Goal: Information Seeking & Learning: Learn about a topic

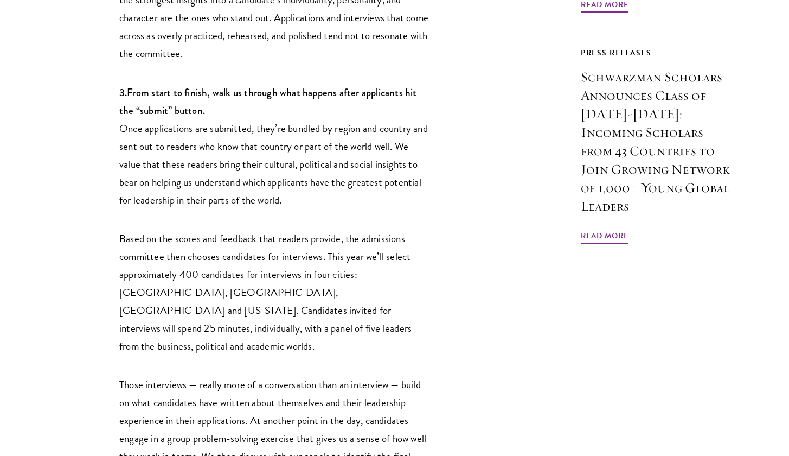
scroll to position [1020, 0]
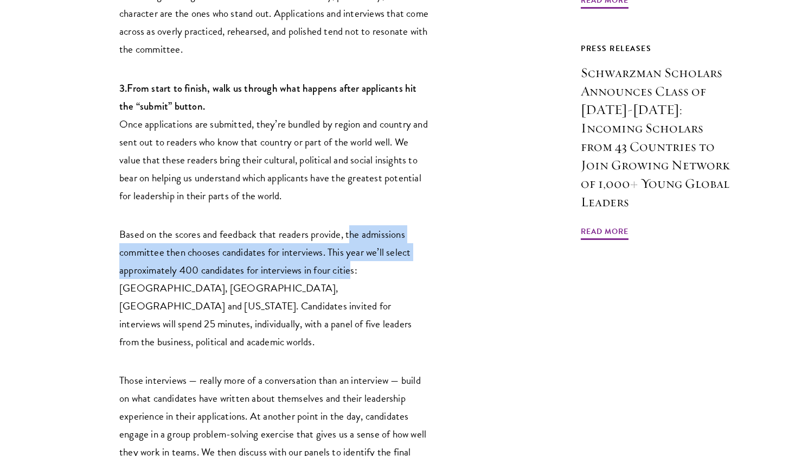
drag, startPoint x: 348, startPoint y: 166, endPoint x: 352, endPoint y: 203, distance: 37.1
click at [352, 225] on p "Based on the scores and feedback that readers provide, the admissions committee…" at bounding box center [273, 287] width 309 height 125
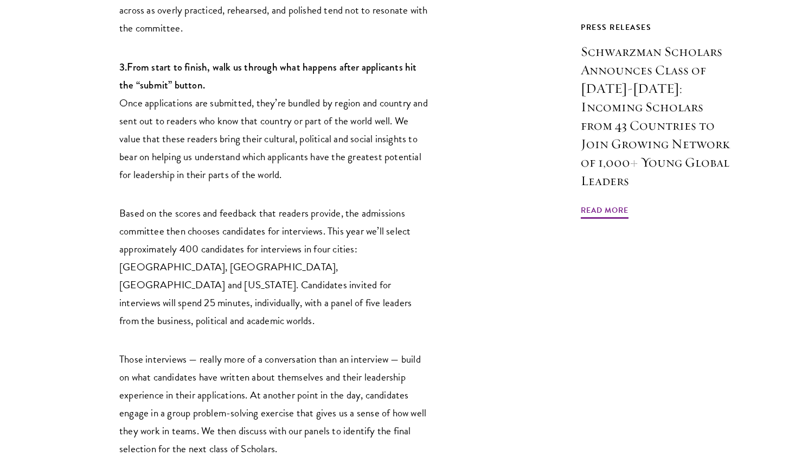
scroll to position [1042, 0]
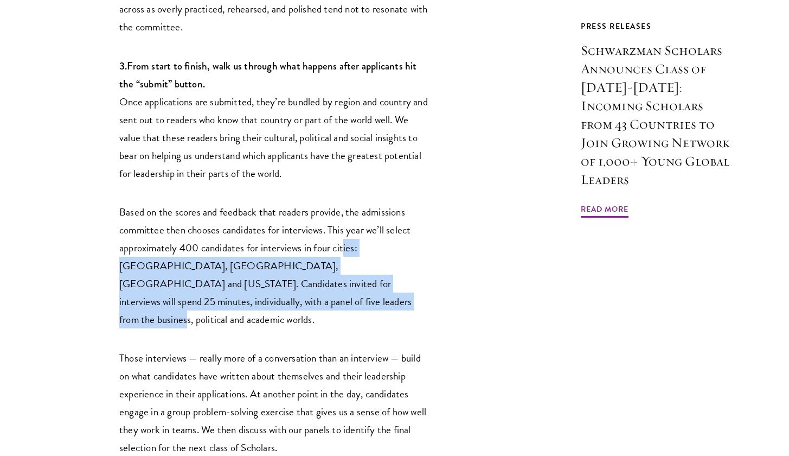
drag, startPoint x: 344, startPoint y: 183, endPoint x: 343, endPoint y: 228, distance: 45.0
click at [343, 228] on p "Based on the scores and feedback that readers provide, the admissions committee…" at bounding box center [273, 265] width 309 height 125
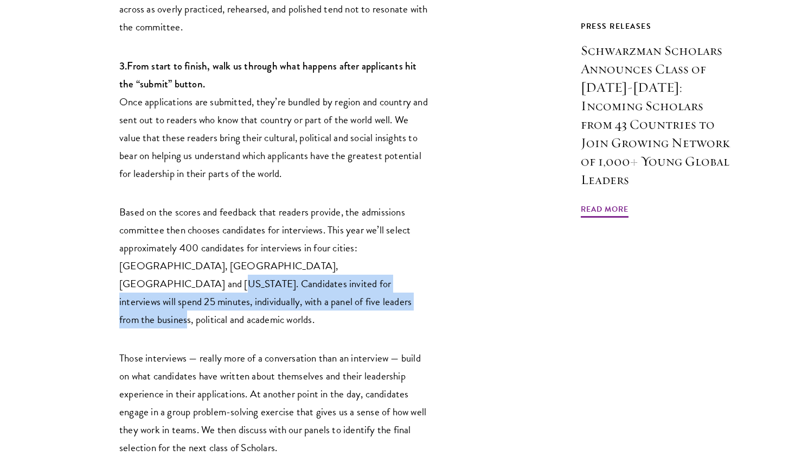
drag, startPoint x: 338, startPoint y: 190, endPoint x: 337, endPoint y: 229, distance: 39.0
click at [337, 229] on p "Based on the scores and feedback that readers provide, the admissions committee…" at bounding box center [273, 265] width 309 height 125
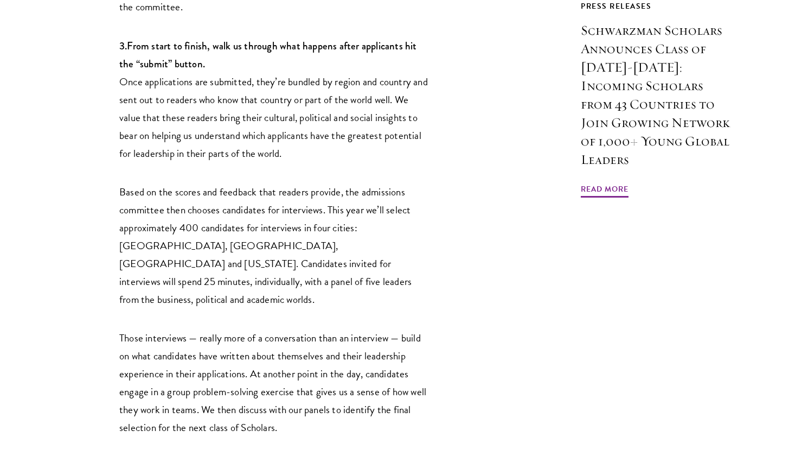
scroll to position [1064, 0]
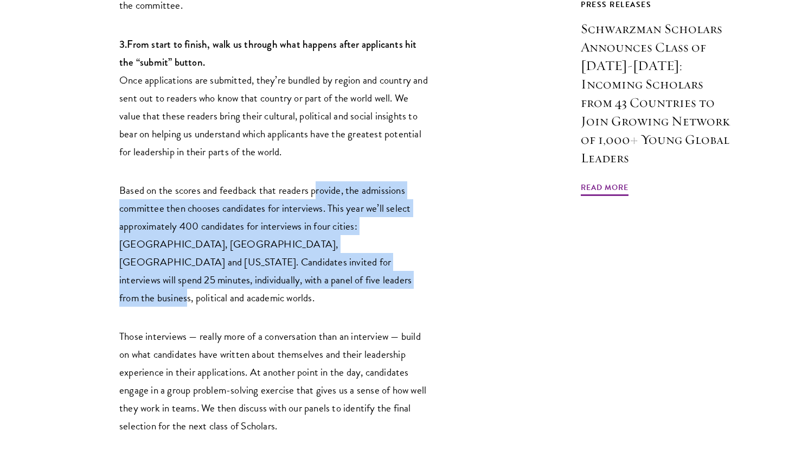
drag, startPoint x: 314, startPoint y: 126, endPoint x: 314, endPoint y: 203, distance: 77.5
click at [314, 203] on p "Based on the scores and feedback that readers provide, the admissions committee…" at bounding box center [273, 243] width 309 height 125
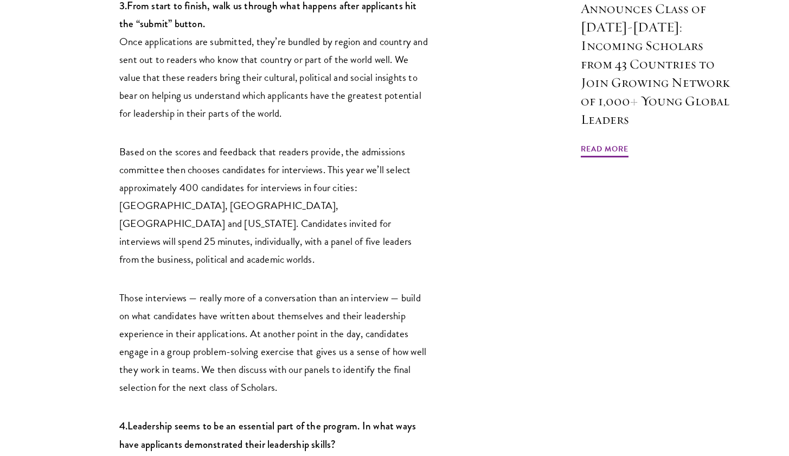
scroll to position [1105, 0]
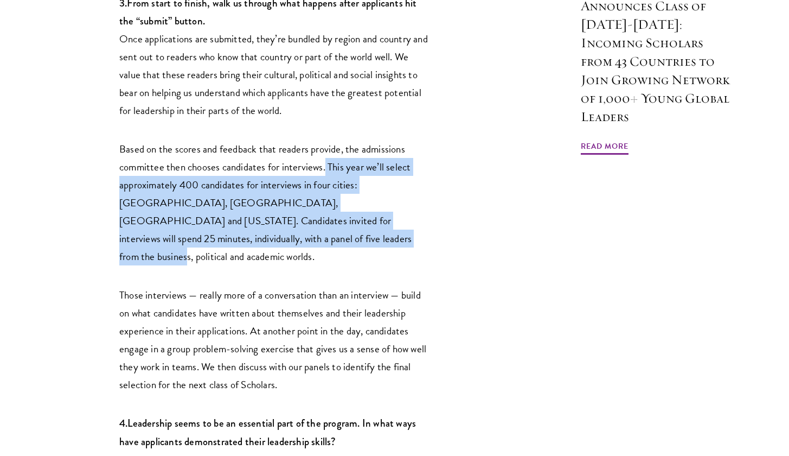
drag, startPoint x: 325, startPoint y: 101, endPoint x: 299, endPoint y: 170, distance: 74.1
click at [299, 170] on p "Based on the scores and feedback that readers provide, the admissions committee…" at bounding box center [273, 202] width 309 height 125
click at [299, 171] on p "Based on the scores and feedback that readers provide, the admissions committee…" at bounding box center [273, 202] width 309 height 125
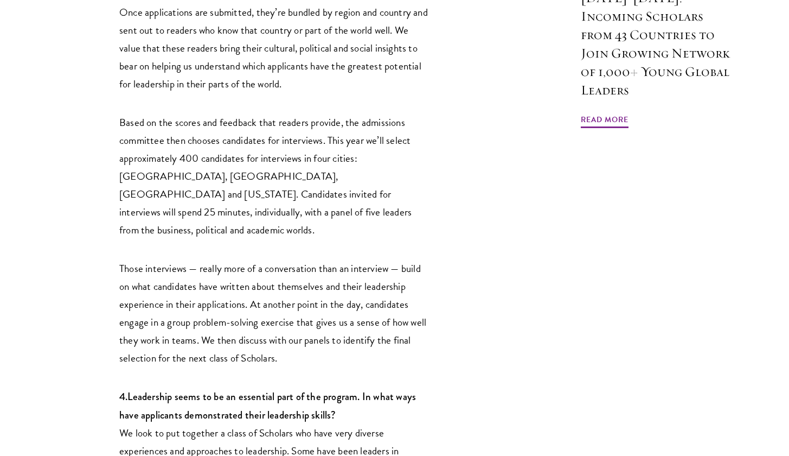
scroll to position [1133, 0]
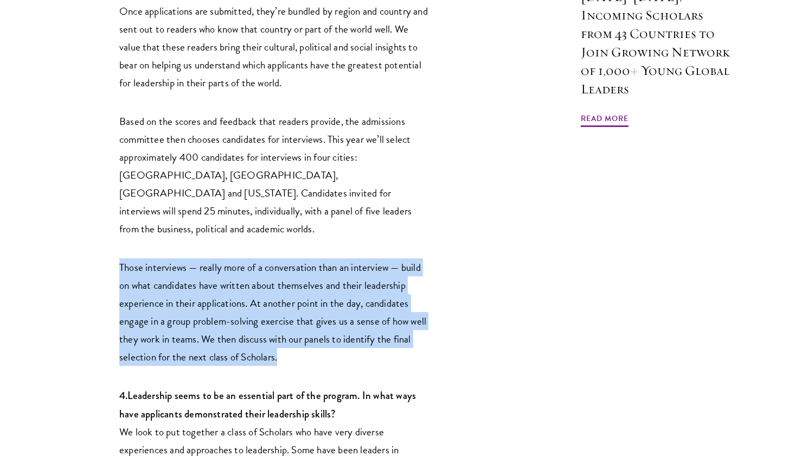
drag, startPoint x: 282, startPoint y: 173, endPoint x: 296, endPoint y: 275, distance: 102.8
click at [296, 275] on p "Those interviews — really more of a conversation than an interview — build on w…" at bounding box center [273, 311] width 309 height 107
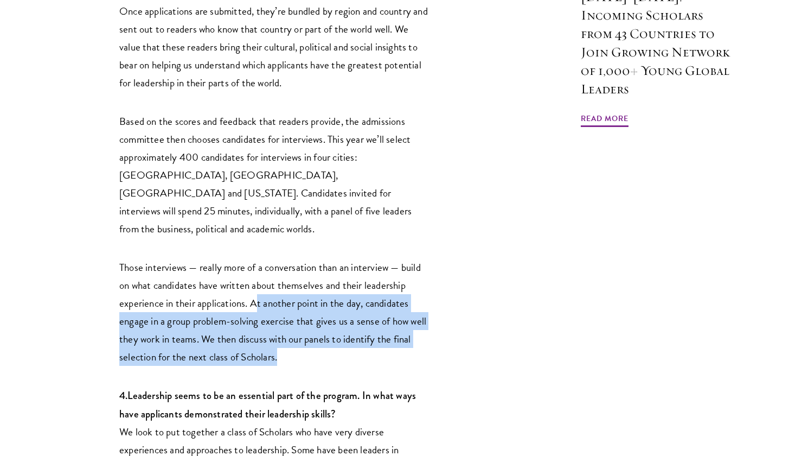
drag, startPoint x: 255, startPoint y: 217, endPoint x: 291, endPoint y: 273, distance: 65.9
click at [291, 273] on p "Those interviews — really more of a conversation than an interview — build on w…" at bounding box center [273, 311] width 309 height 107
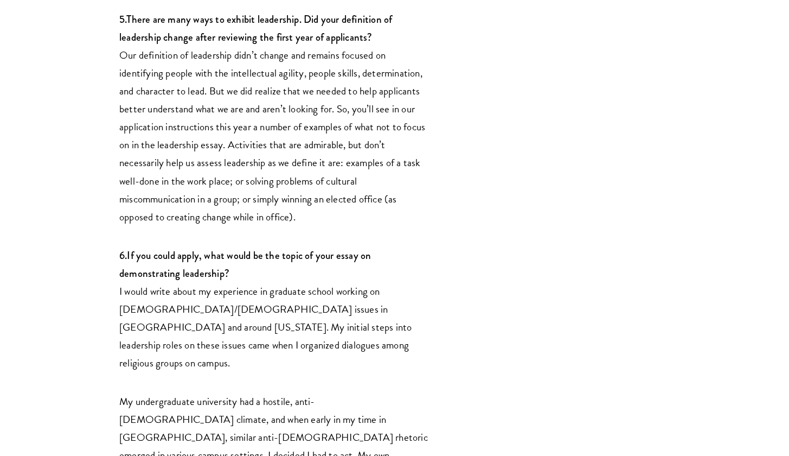
scroll to position [1782, 0]
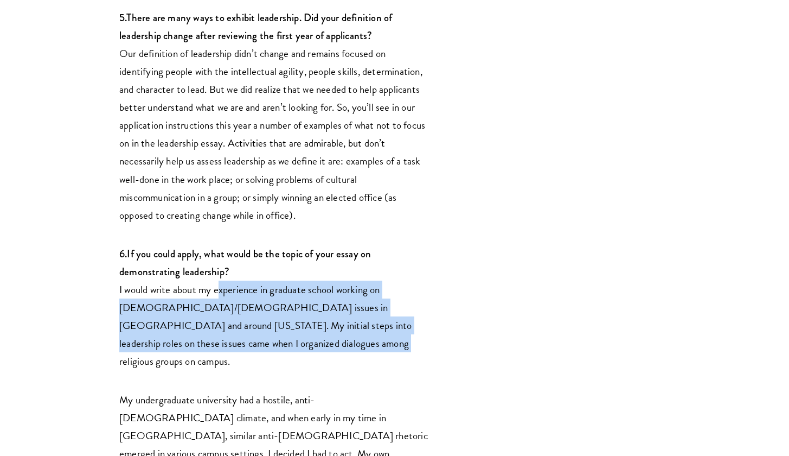
drag, startPoint x: 214, startPoint y: 202, endPoint x: 278, endPoint y: 261, distance: 87.1
click at [278, 261] on p "6. If you could apply, what would be the topic of your essay on demonstrating l…" at bounding box center [273, 307] width 309 height 125
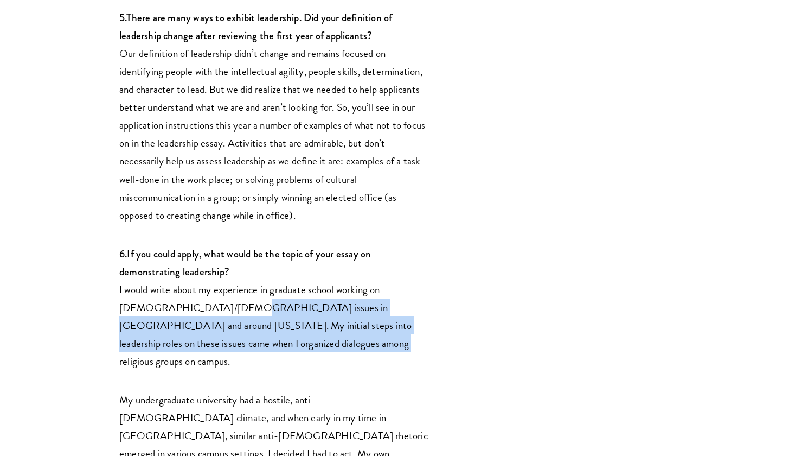
drag, startPoint x: 271, startPoint y: 260, endPoint x: 211, endPoint y: 221, distance: 71.6
click at [211, 245] on p "6. If you could apply, what would be the topic of your essay on demonstrating l…" at bounding box center [273, 307] width 309 height 125
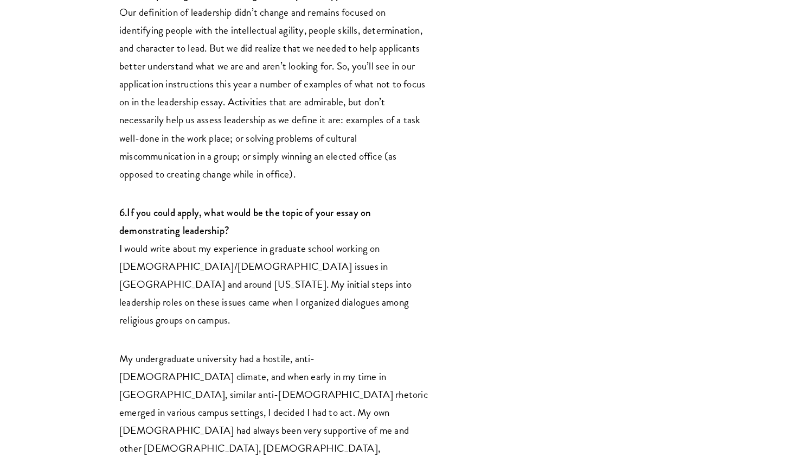
scroll to position [1830, 0]
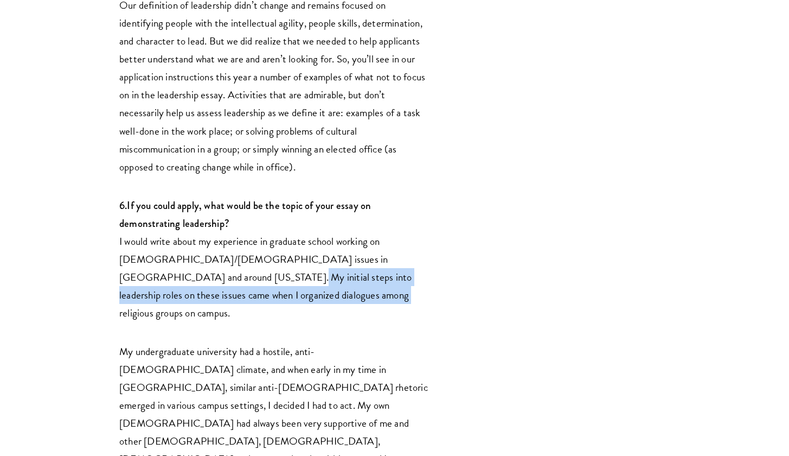
drag, startPoint x: 178, startPoint y: 186, endPoint x: 277, endPoint y: 214, distance: 102.1
click at [277, 214] on p "6. If you could apply, what would be the topic of your essay on demonstrating l…" at bounding box center [273, 258] width 309 height 125
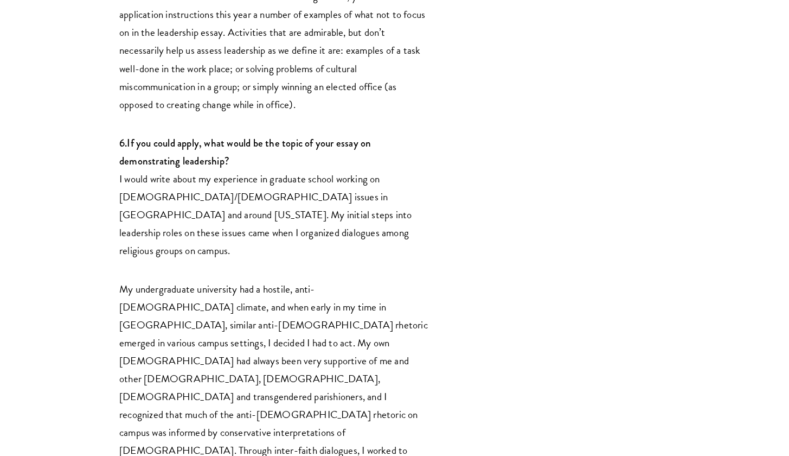
scroll to position [1916, 0]
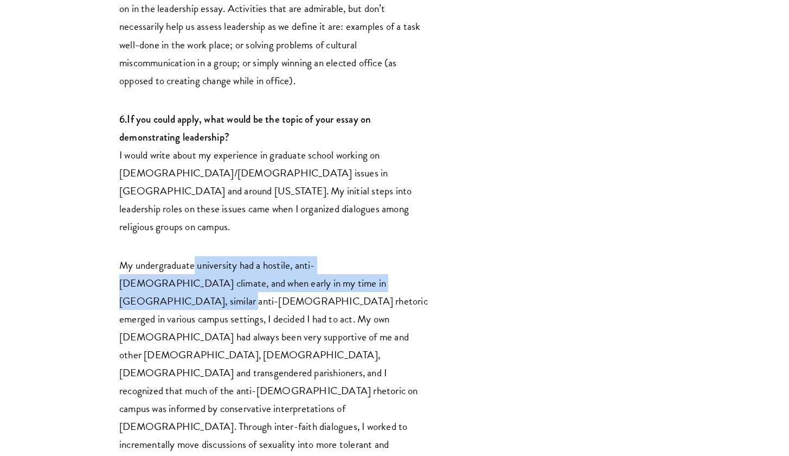
drag, startPoint x: 194, startPoint y: 164, endPoint x: 345, endPoint y: 183, distance: 153.0
click at [345, 256] on p "My undergraduate university had a hostile, anti-gay climate, and when early in …" at bounding box center [273, 408] width 309 height 305
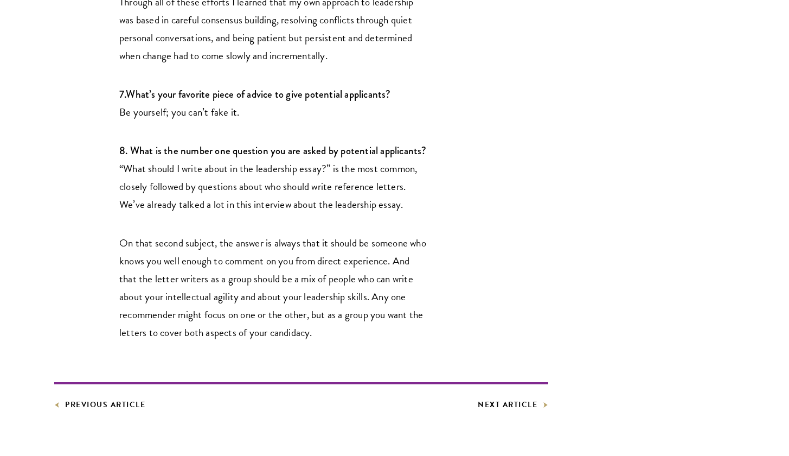
scroll to position [2816, 0]
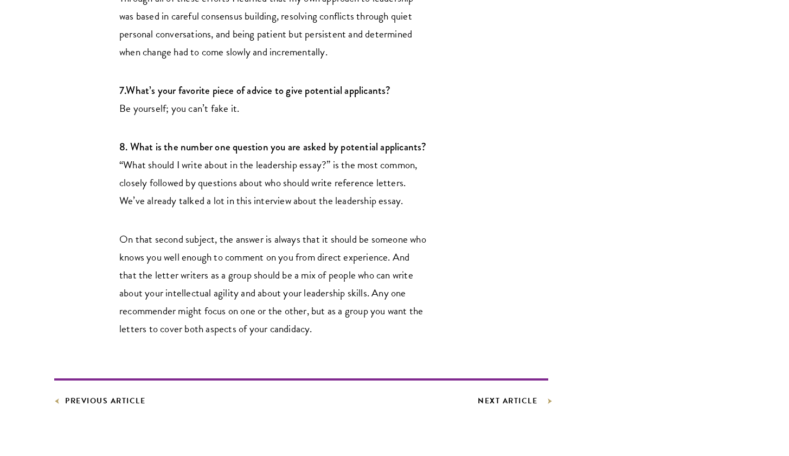
click at [492, 394] on link "Next Article" at bounding box center [513, 401] width 70 height 14
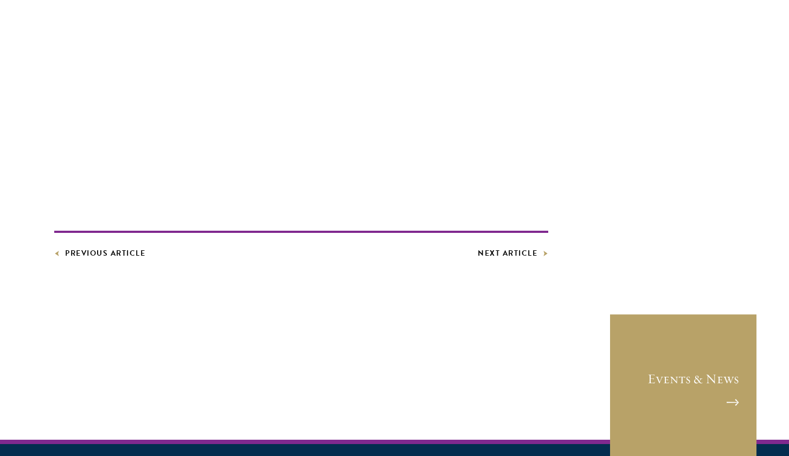
scroll to position [2960, 0]
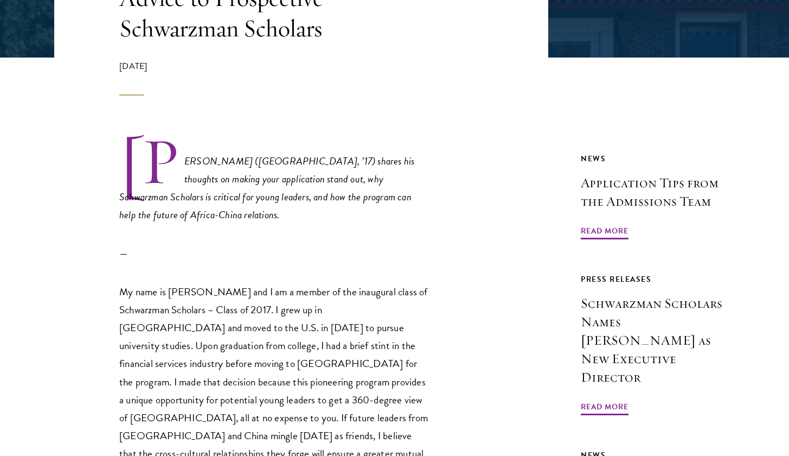
scroll to position [280, 0]
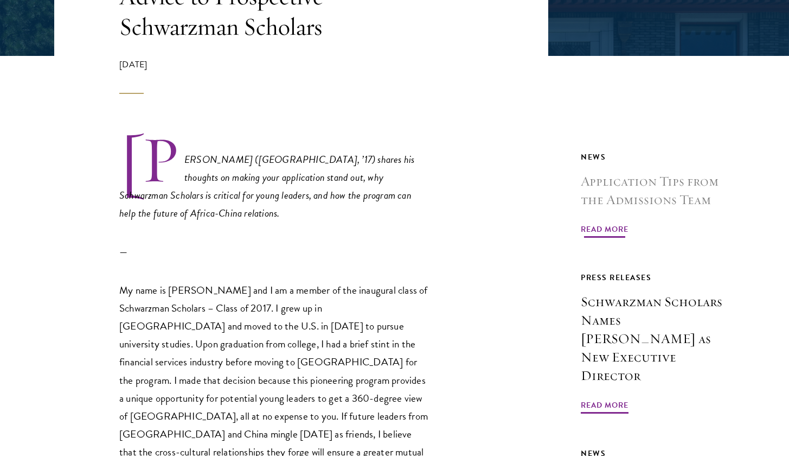
click at [597, 189] on h3 "Application Tips from the Admissions Team" at bounding box center [658, 190] width 154 height 37
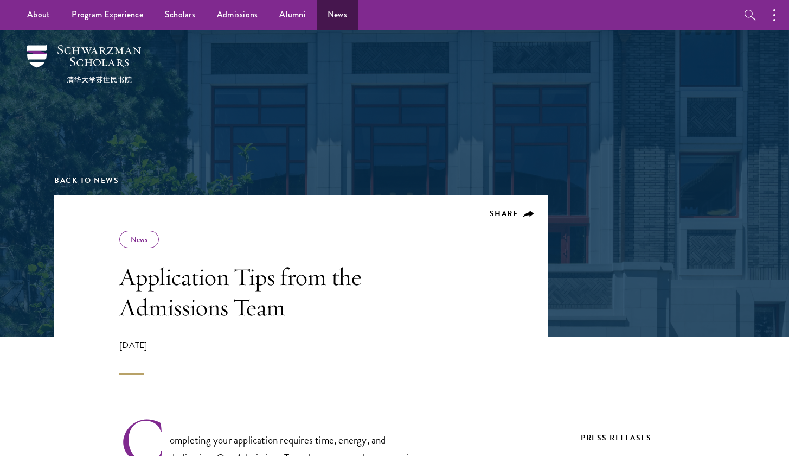
click at [335, 23] on link "News" at bounding box center [337, 15] width 41 height 30
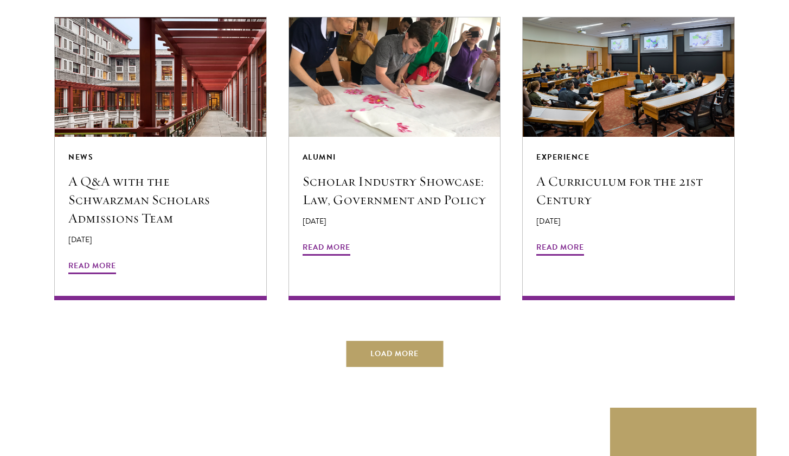
scroll to position [2075, 0]
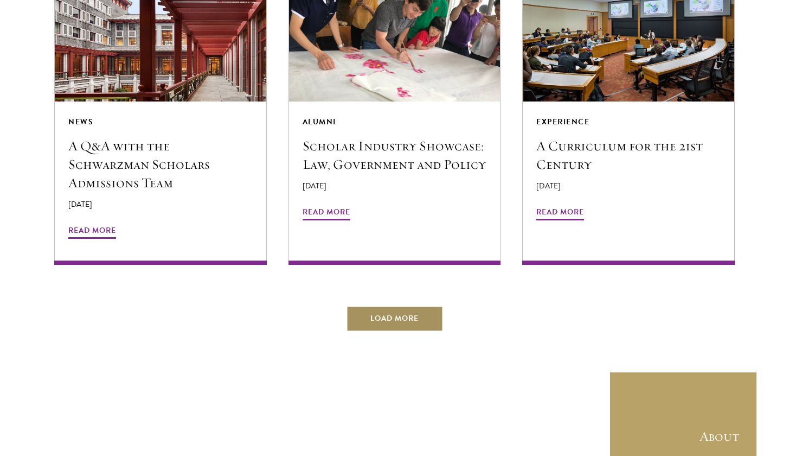
click at [427, 305] on button "Load More" at bounding box center [394, 318] width 97 height 26
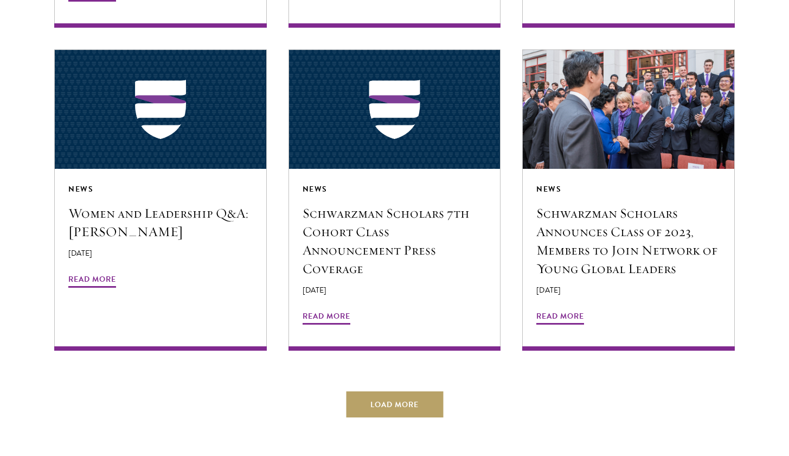
scroll to position [2627, 0]
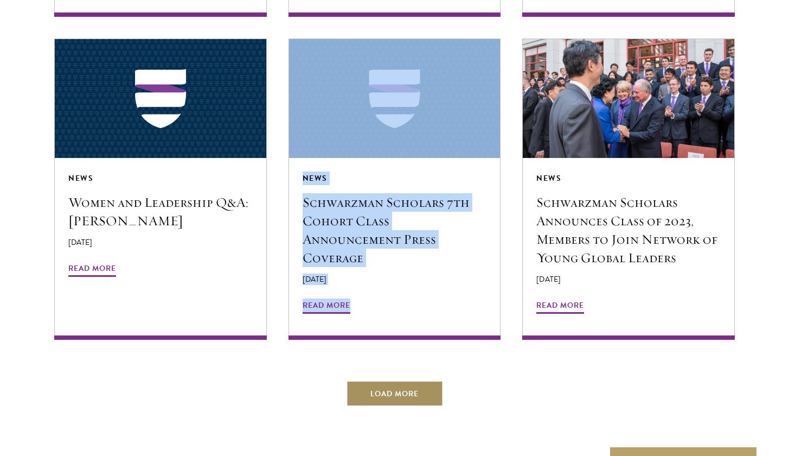
click at [388, 380] on button "Load More" at bounding box center [394, 393] width 97 height 26
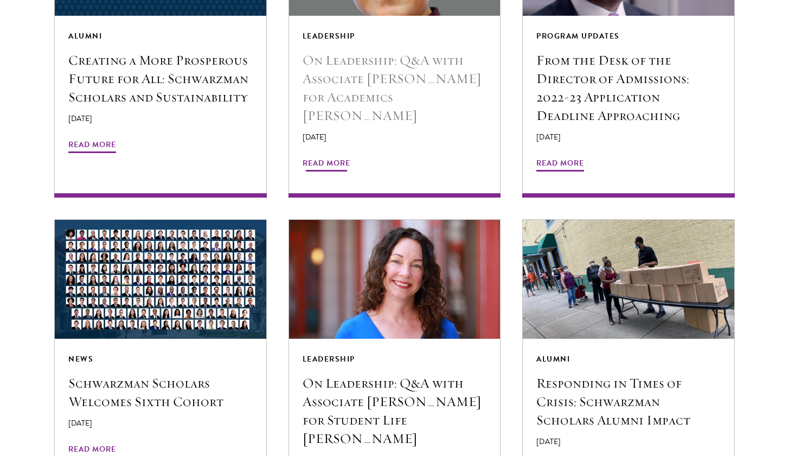
scroll to position [3121, 0]
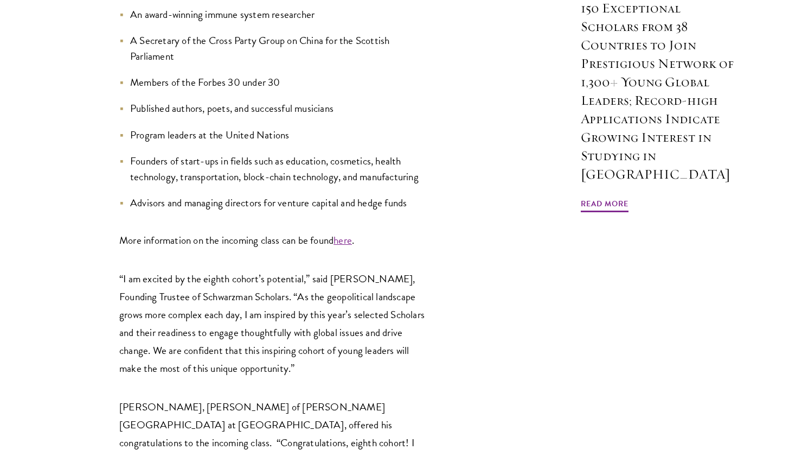
scroll to position [1051, 0]
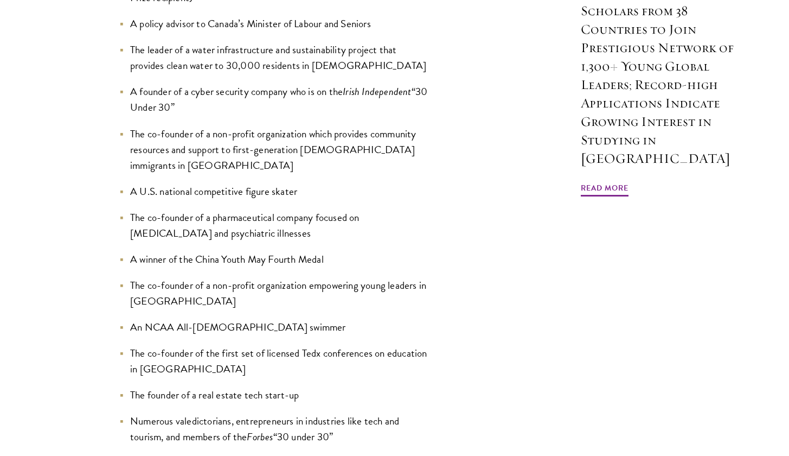
scroll to position [1064, 0]
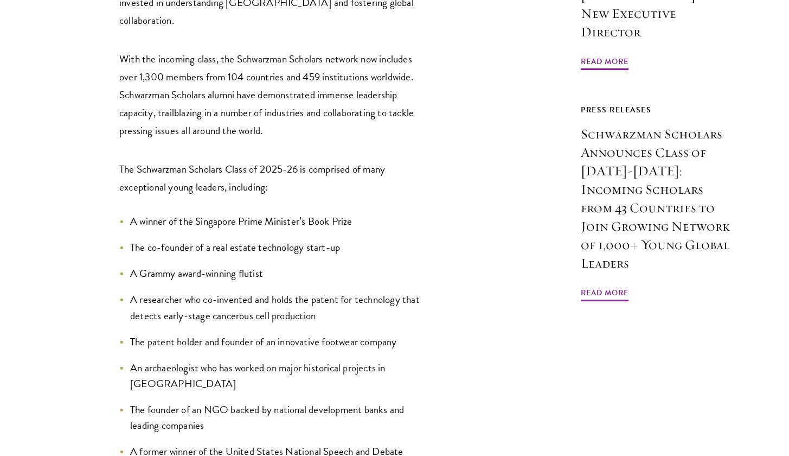
scroll to position [980, 0]
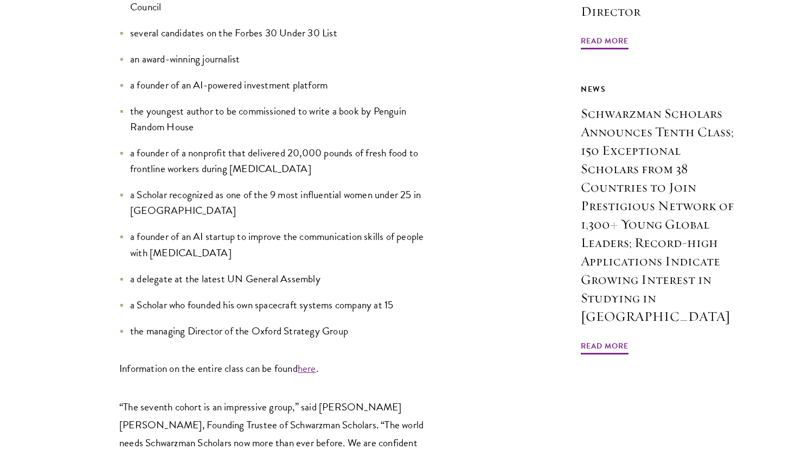
scroll to position [847, 0]
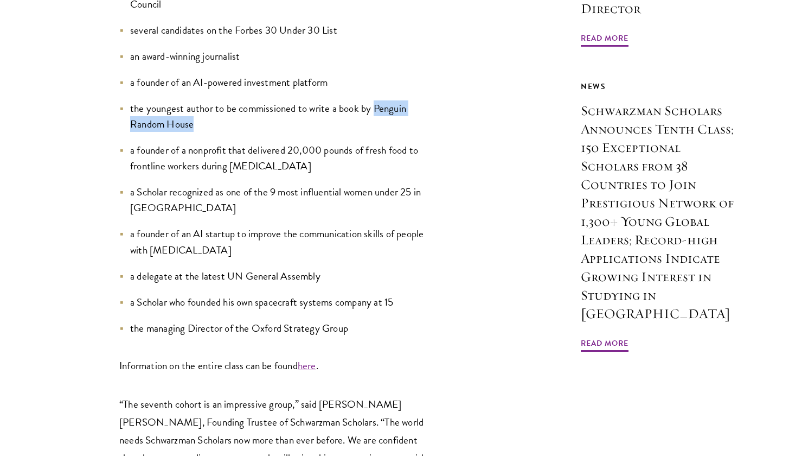
drag, startPoint x: 377, startPoint y: 92, endPoint x: 377, endPoint y: 106, distance: 14.1
click at [377, 106] on li "the youngest author to be commissioned to write a book by Penguin Random House" at bounding box center [273, 115] width 309 height 31
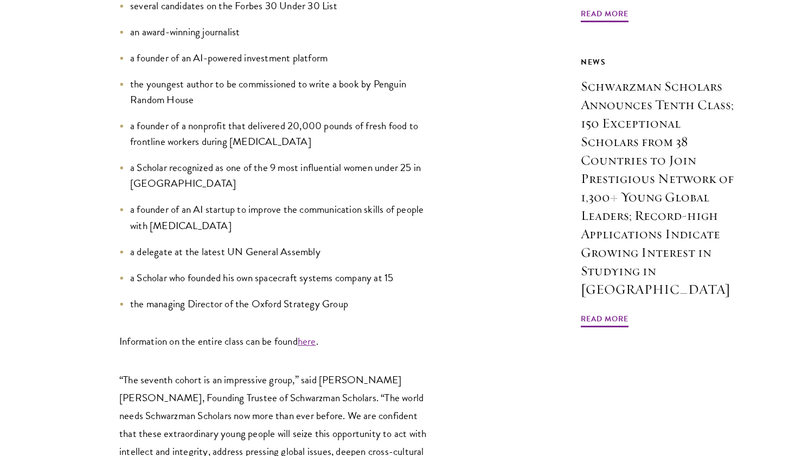
scroll to position [876, 0]
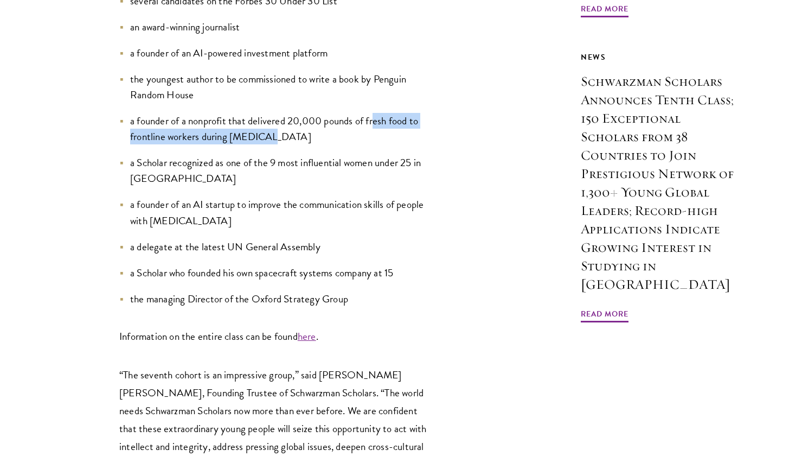
drag, startPoint x: 377, startPoint y: 106, endPoint x: 376, endPoint y: 127, distance: 21.2
click at [376, 127] on li "a founder of a nonprofit that delivered 20,000 pounds of fresh food to frontlin…" at bounding box center [273, 128] width 309 height 31
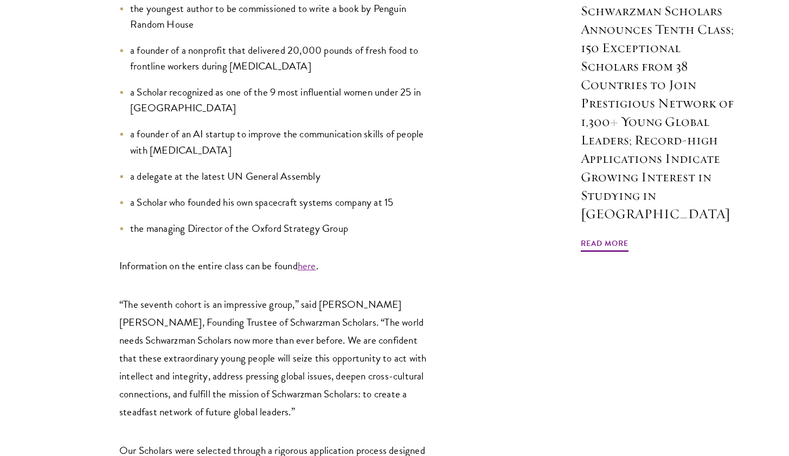
scroll to position [948, 0]
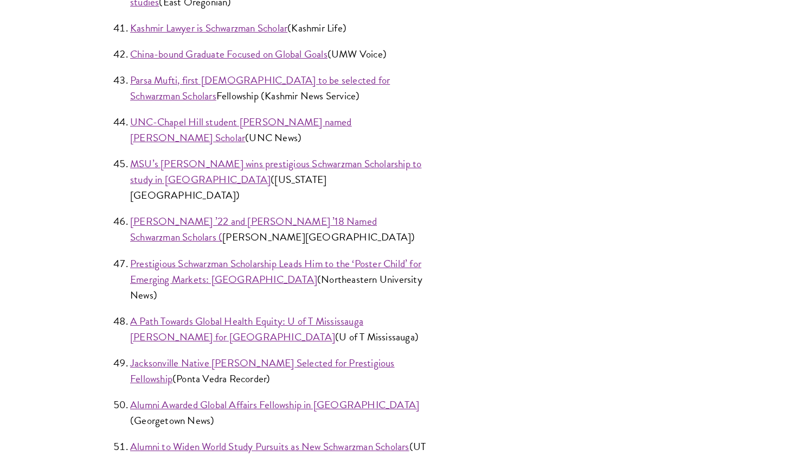
scroll to position [2089, 0]
